Goal: Information Seeking & Learning: Learn about a topic

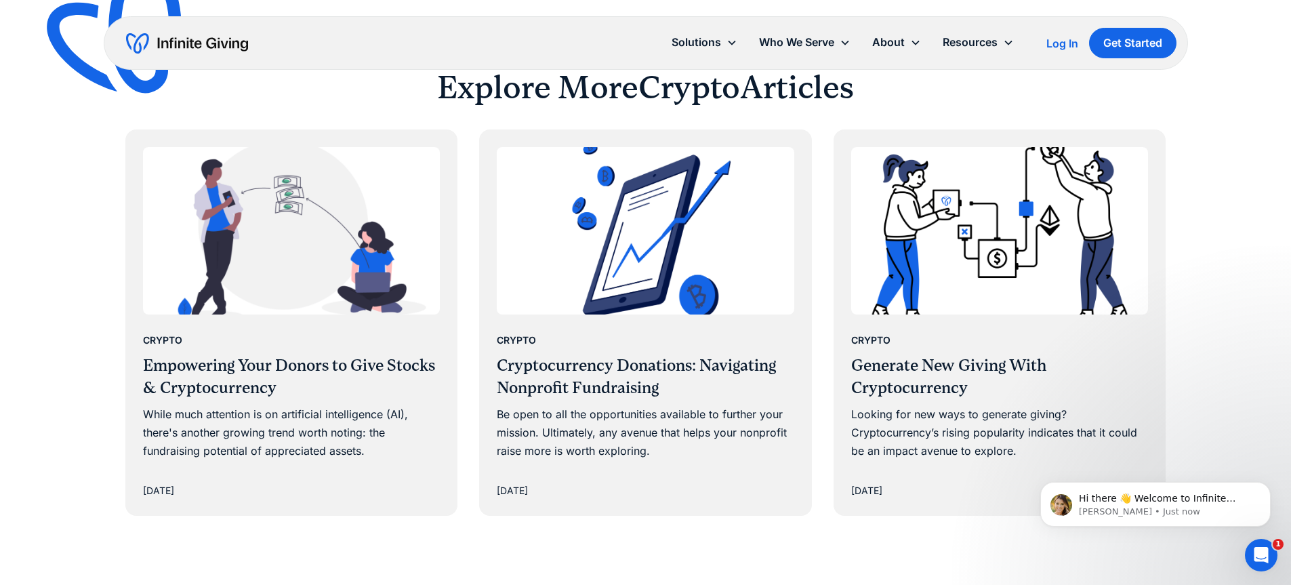
scroll to position [1618, 0]
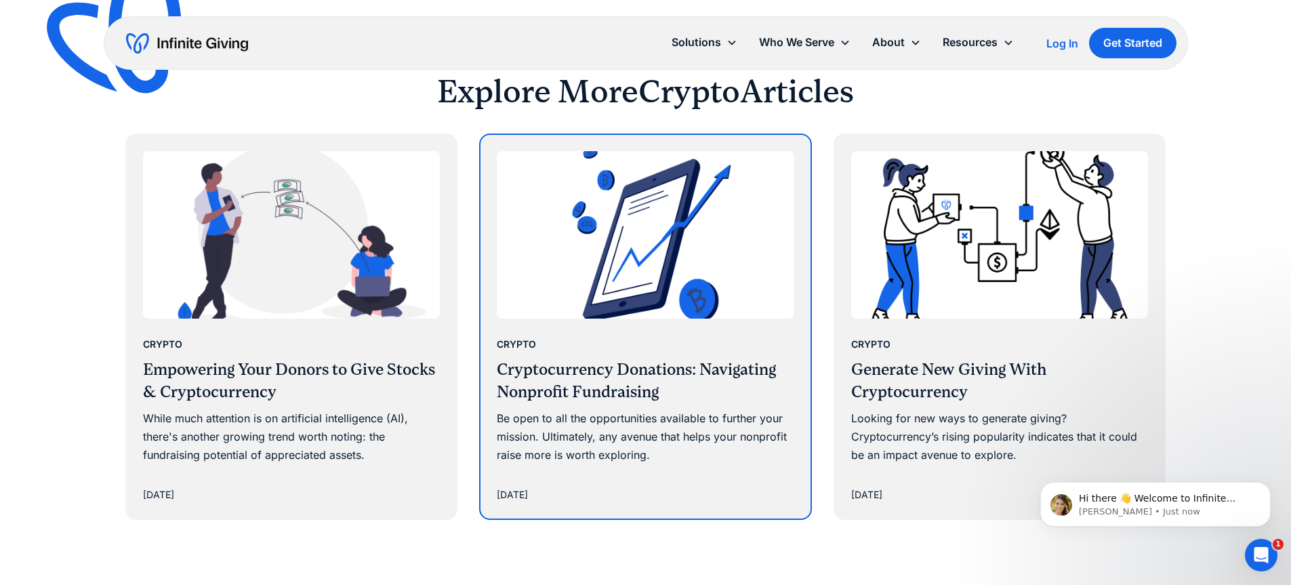
click at [652, 361] on h3 "Cryptocurrency Donations: Navigating Nonprofit Fundraising" at bounding box center [645, 380] width 297 height 45
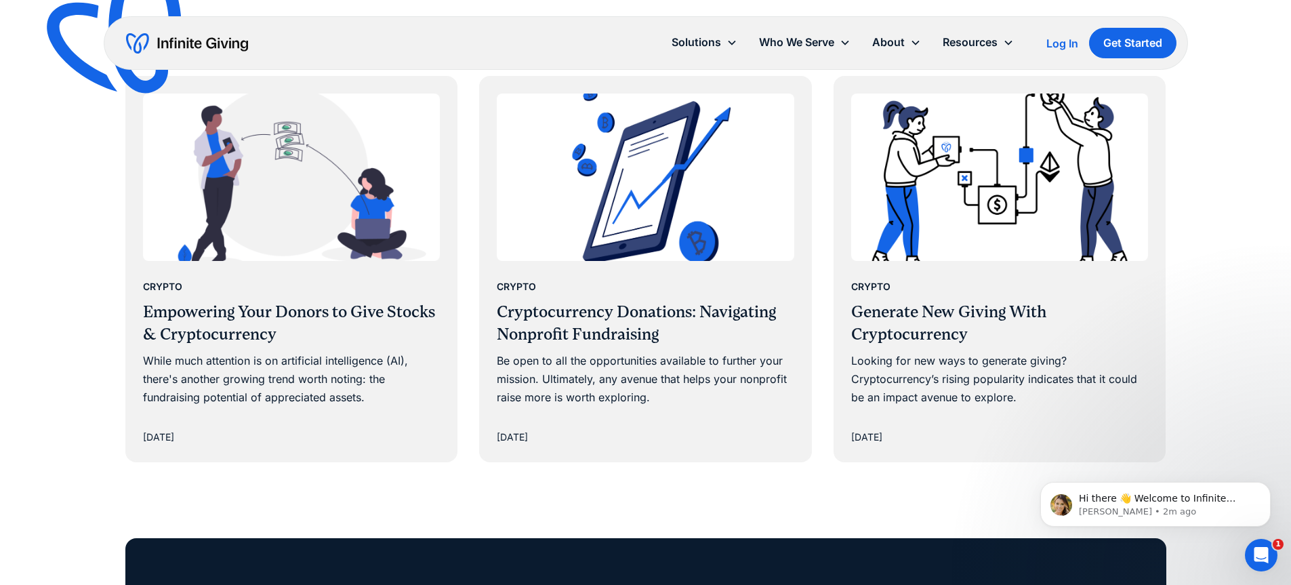
scroll to position [1684, 0]
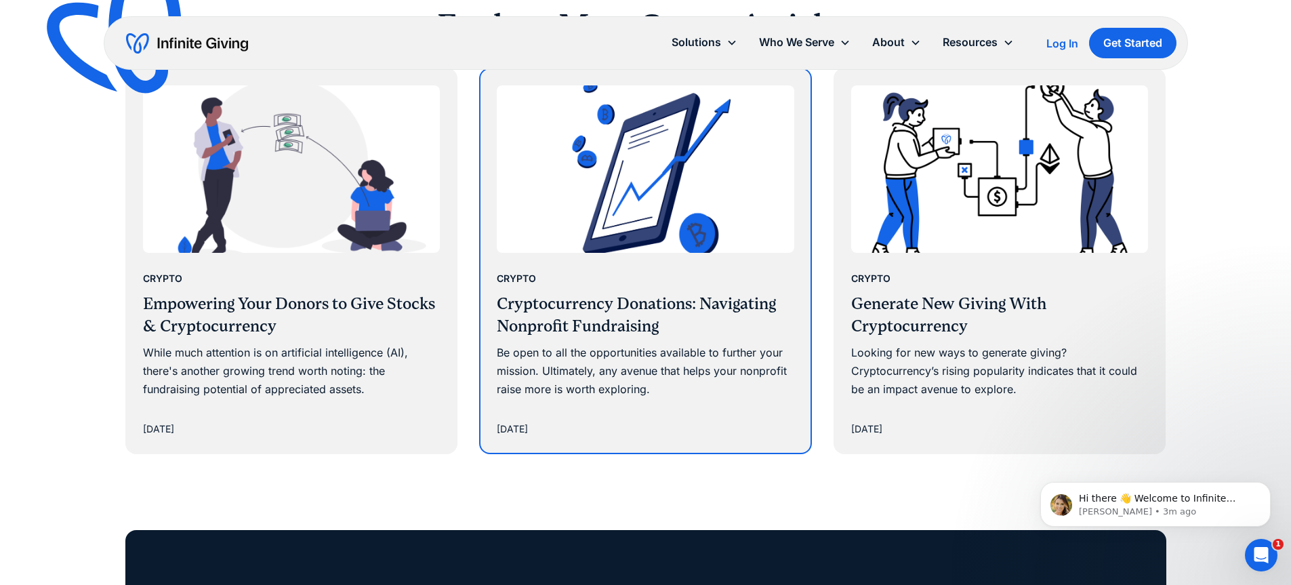
click at [682, 305] on h3 "Cryptocurrency Donations: Navigating Nonprofit Fundraising" at bounding box center [645, 315] width 297 height 45
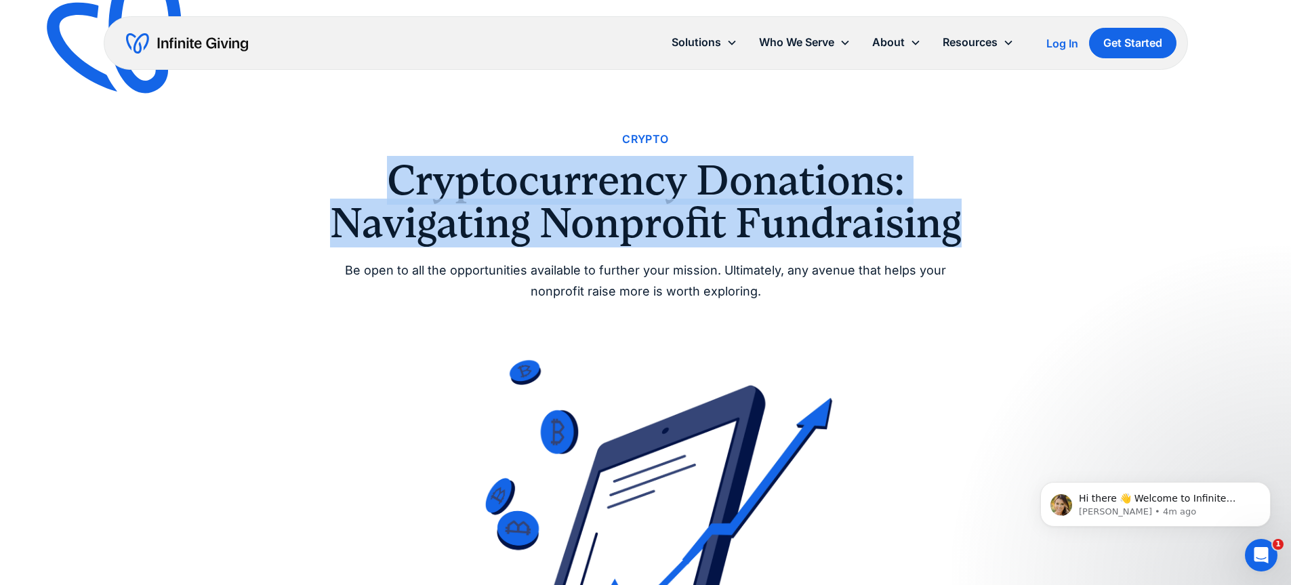
drag, startPoint x: 375, startPoint y: 179, endPoint x: 1045, endPoint y: 224, distance: 670.9
copy h1 "Cryptocurrency Donations: Navigating Nonprofit Fundraising"
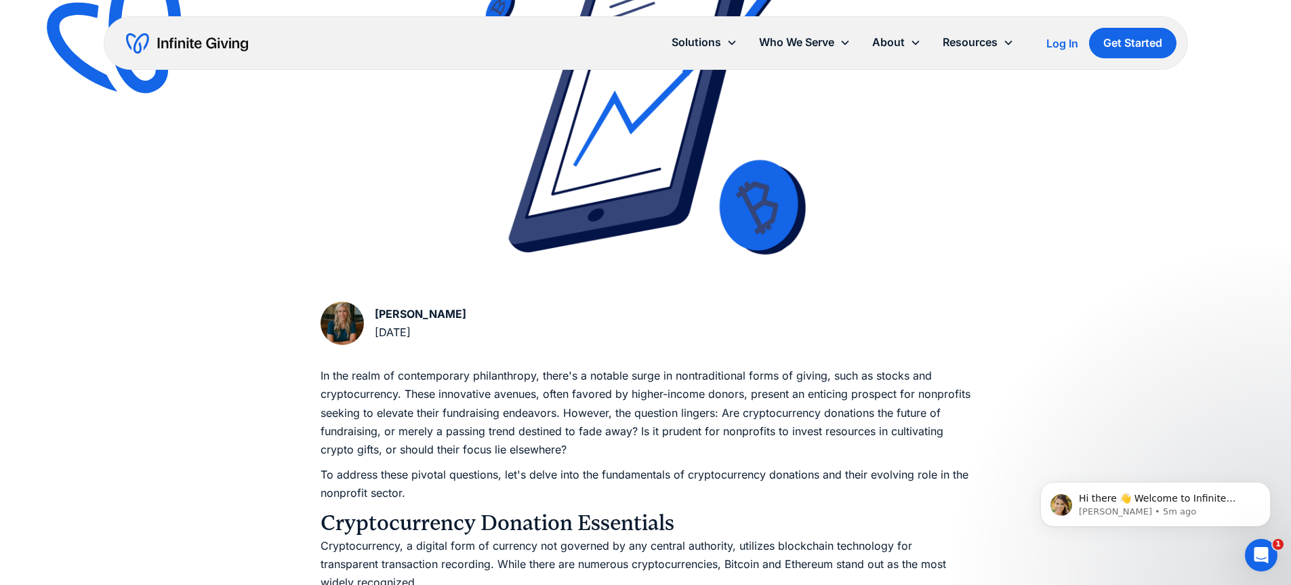
scroll to position [457, 0]
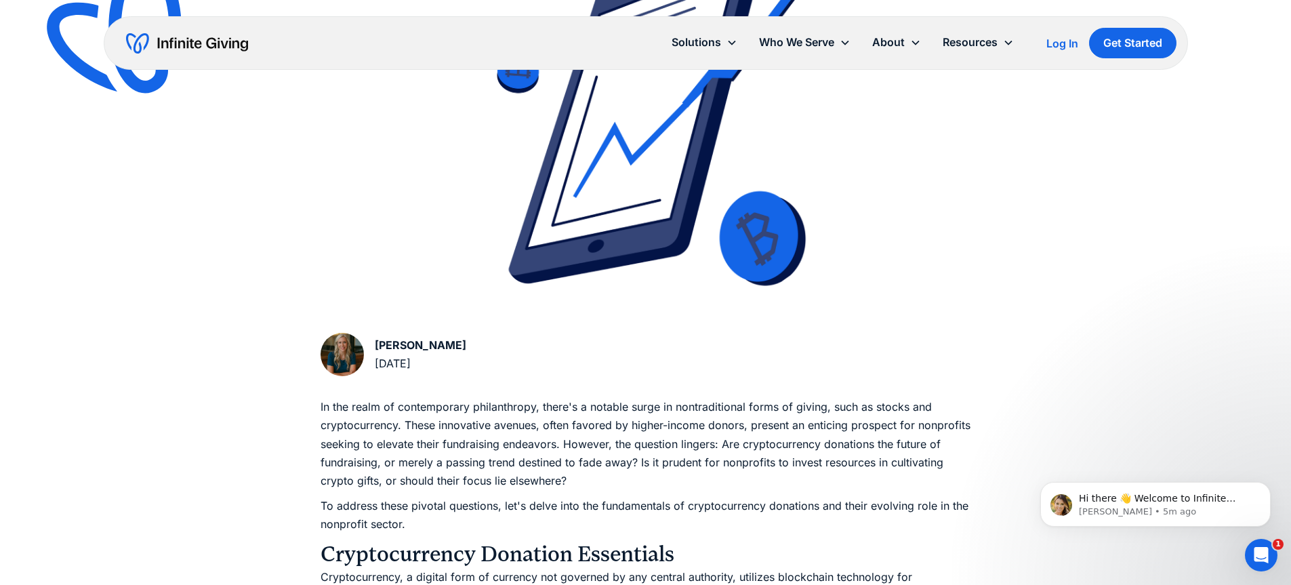
drag, startPoint x: 476, startPoint y: 337, endPoint x: 374, endPoint y: 343, distance: 102.5
click at [374, 343] on div "Karen Houghton December 1, 2023" at bounding box center [645, 357] width 650 height 49
copy div "Karen Houghton December 1, 2023"
